Goal: Task Accomplishment & Management: Manage account settings

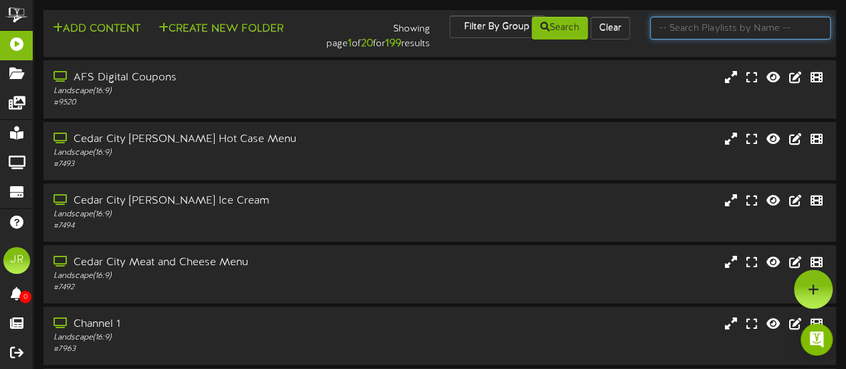
click at [695, 31] on input "text" at bounding box center [740, 28] width 181 height 23
type input "tooele"
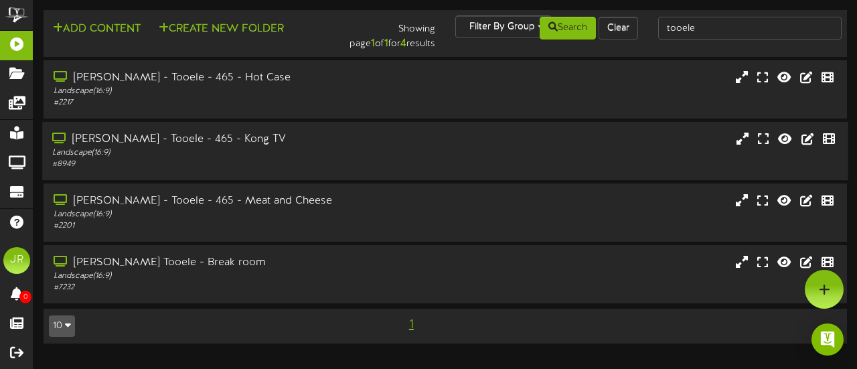
click at [259, 144] on div "[PERSON_NAME] - Tooele - 465 - Kong TV" at bounding box center [209, 139] width 315 height 15
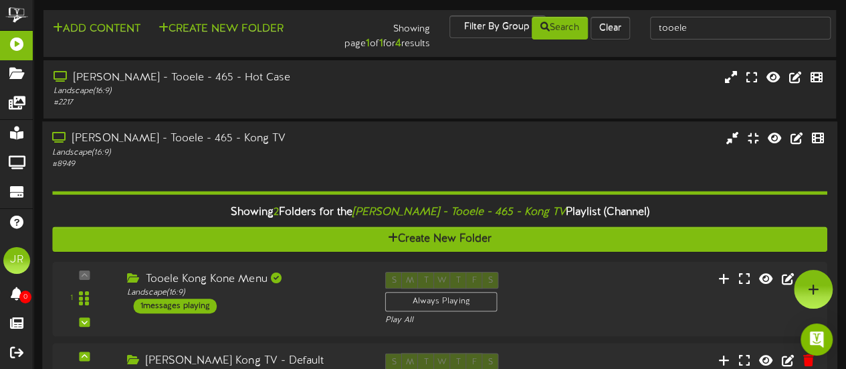
scroll to position [108, 0]
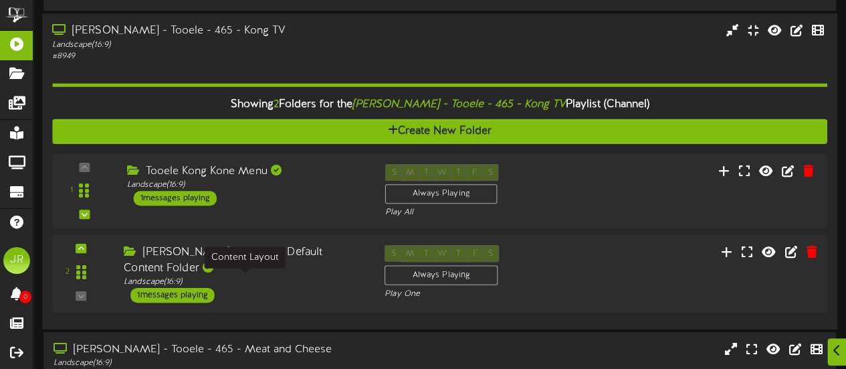
click at [299, 286] on div "Landscape ( 16:9 )" at bounding box center [244, 281] width 241 height 11
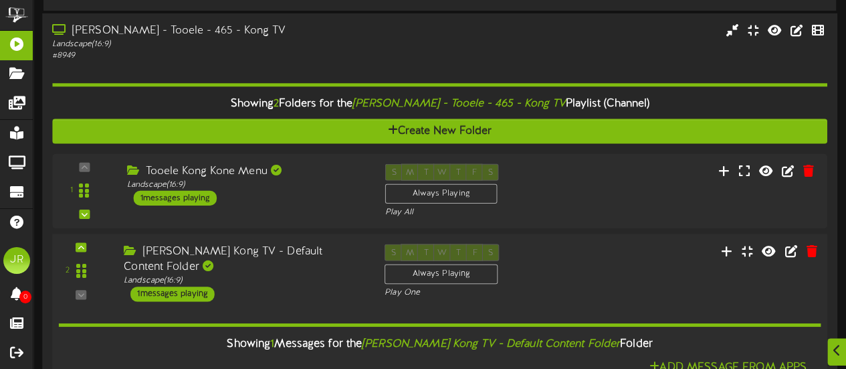
scroll to position [248, 0]
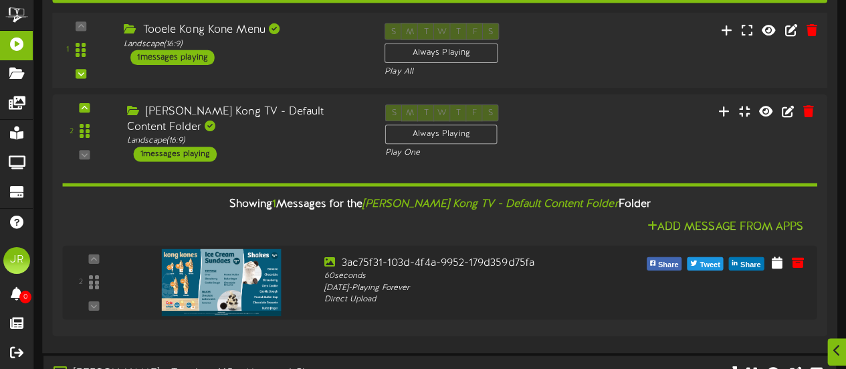
click at [306, 51] on div "Tooele Kong Kone Menu Landscape ( 16:9 ) 1 messages playing" at bounding box center [244, 44] width 261 height 42
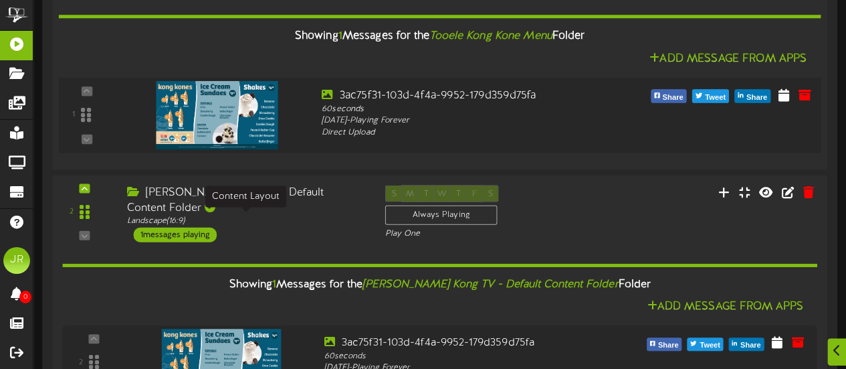
scroll to position [0, 0]
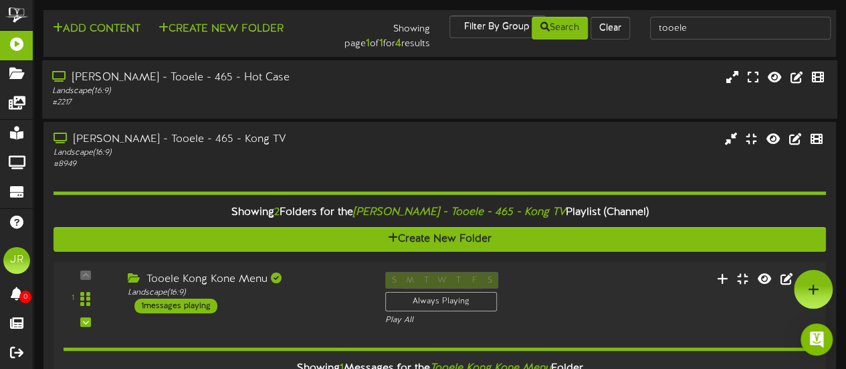
click at [281, 76] on div "[PERSON_NAME] - Tooele - 465 - Hot Case" at bounding box center [207, 77] width 311 height 15
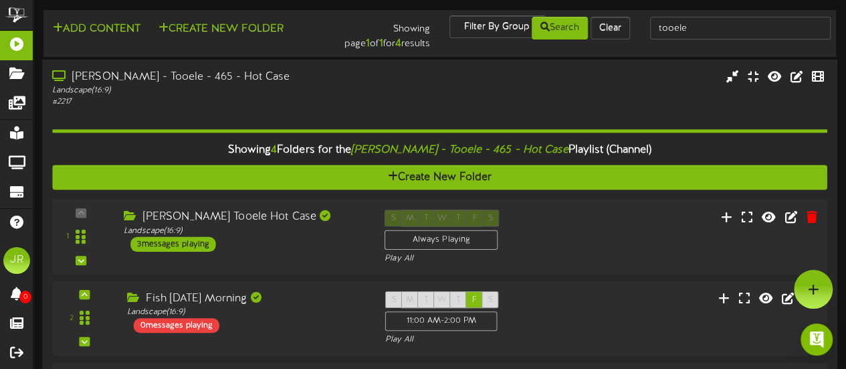
click at [310, 242] on div "[PERSON_NAME] Tooele Hot Case Landscape ( 16:9 ) 3 messages playing" at bounding box center [244, 230] width 261 height 42
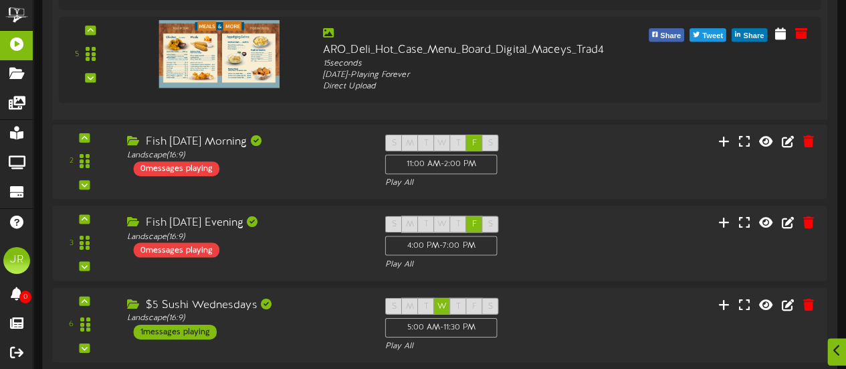
scroll to position [582, 0]
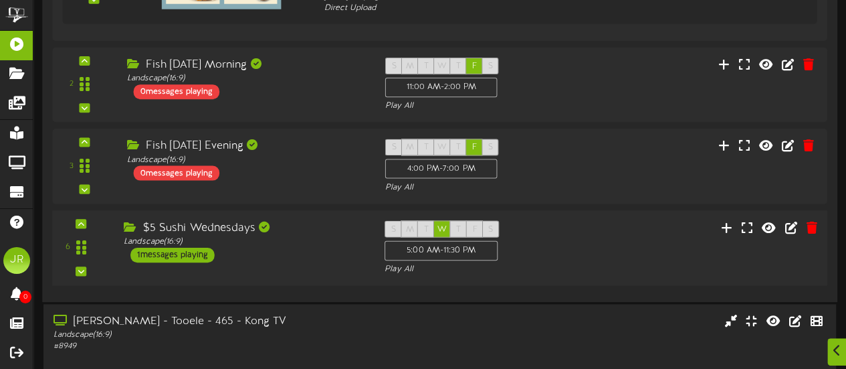
click at [333, 236] on div "$5 Sushi Wednesdays Landscape ( 16:9 ) 1 messages playing" at bounding box center [244, 240] width 261 height 42
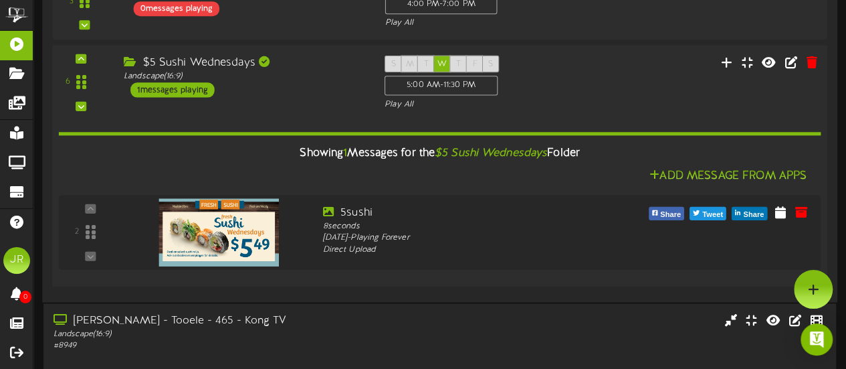
scroll to position [585, 0]
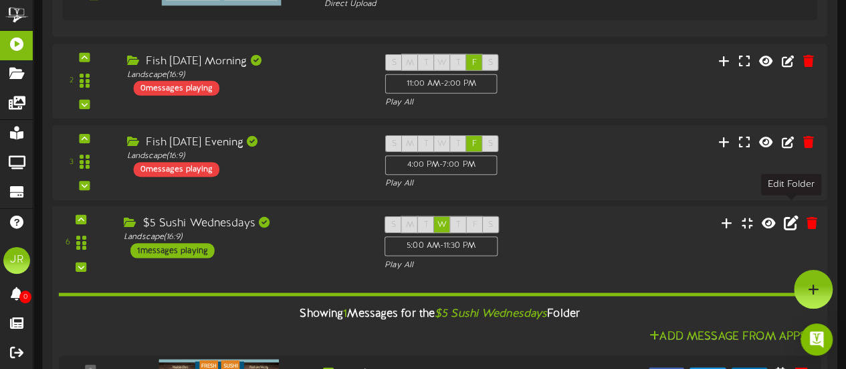
click at [792, 214] on icon at bounding box center [791, 221] width 15 height 15
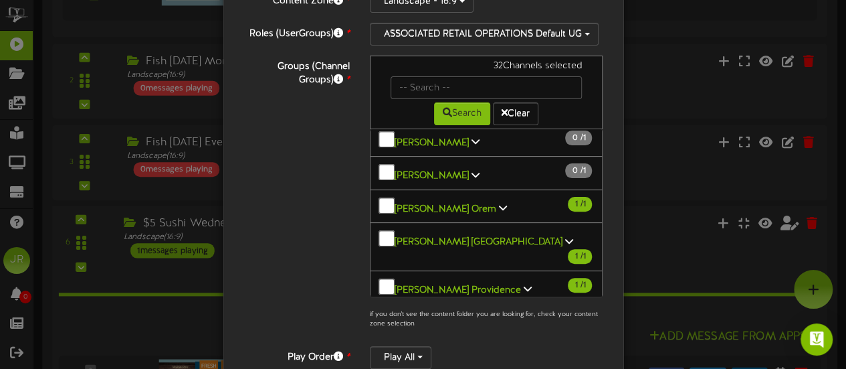
scroll to position [515, 0]
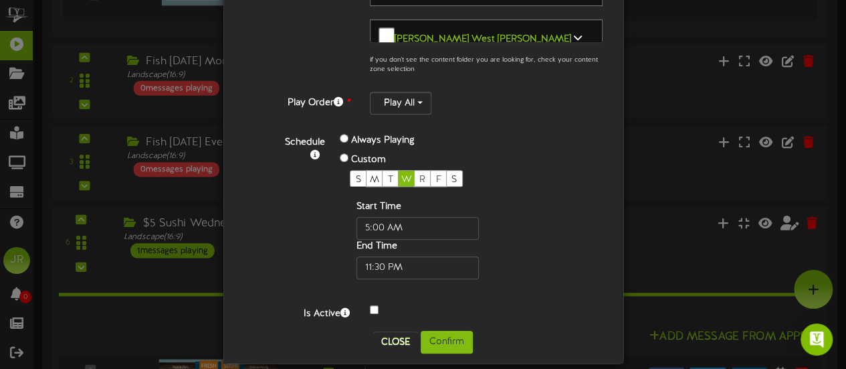
scroll to position [379, 0]
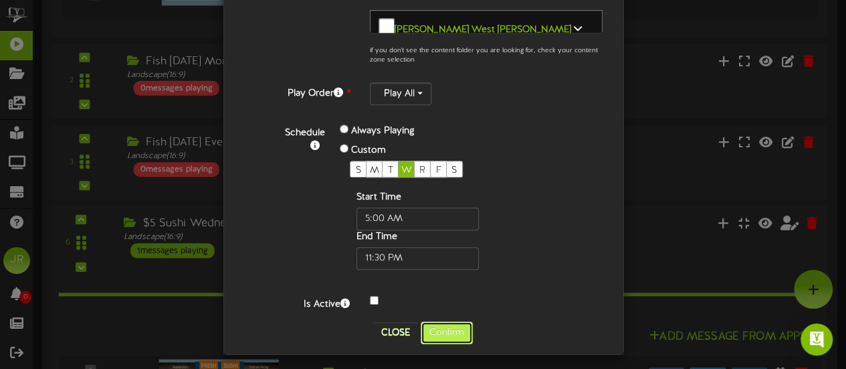
click at [448, 323] on button "Confirm" at bounding box center [447, 332] width 52 height 23
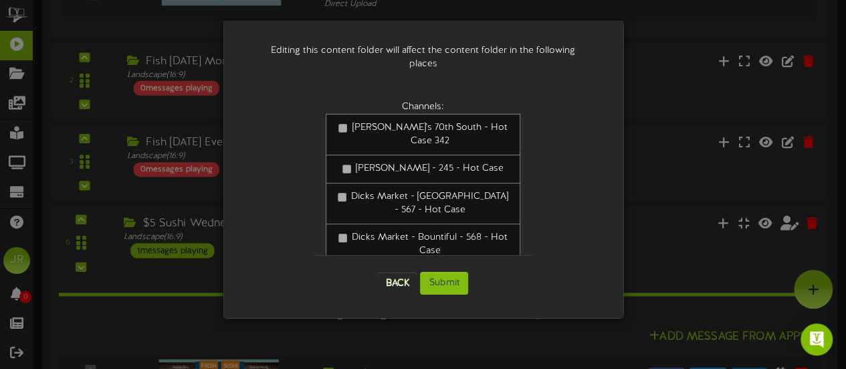
scroll to position [0, 0]
click at [434, 272] on button "Submit" at bounding box center [444, 283] width 48 height 23
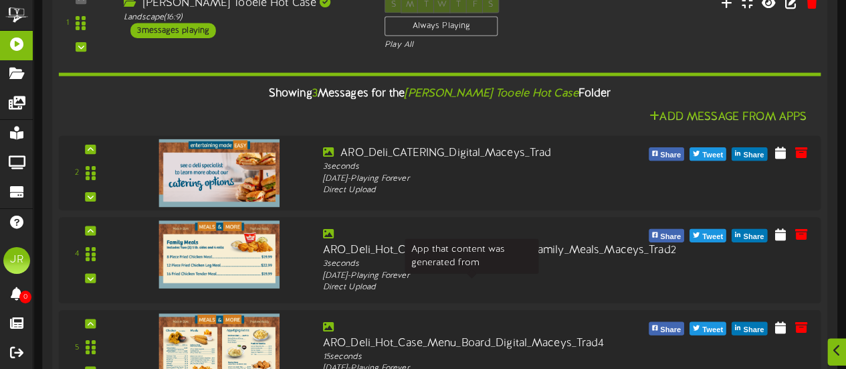
scroll to position [265, 0]
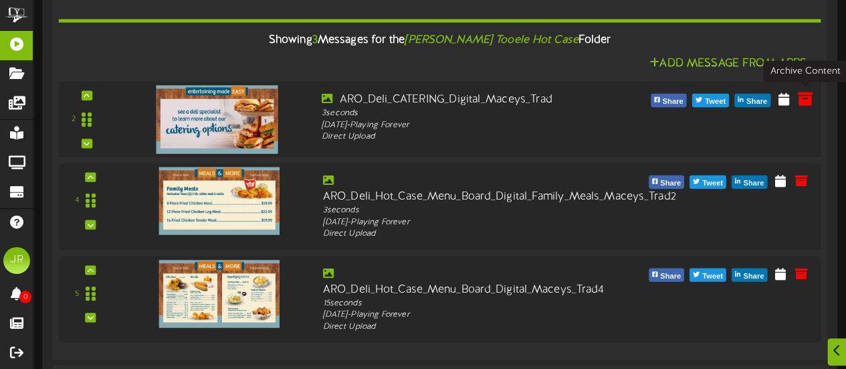
click at [802, 100] on icon at bounding box center [805, 98] width 15 height 15
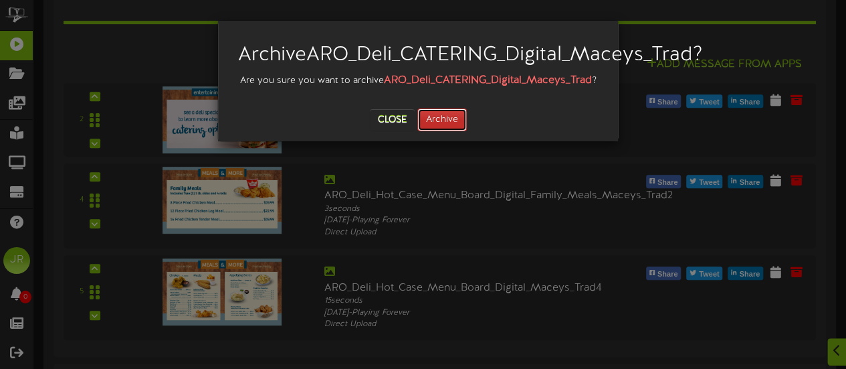
click at [444, 131] on button "Archive" at bounding box center [443, 119] width 50 height 23
